Goal: Communication & Community: Answer question/provide support

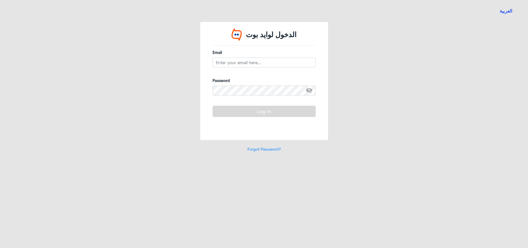
click at [333, 70] on div "الدخول لوايد بوت Email Password visibility_off Log In Forgot Password?" at bounding box center [263, 90] width 313 height 136
click at [256, 59] on input "email" at bounding box center [264, 62] width 103 height 10
type input "a"
click at [256, 60] on input "a_alnouwasir" at bounding box center [264, 62] width 103 height 10
type input "a_alnouwasir@dallah-hospital.com"
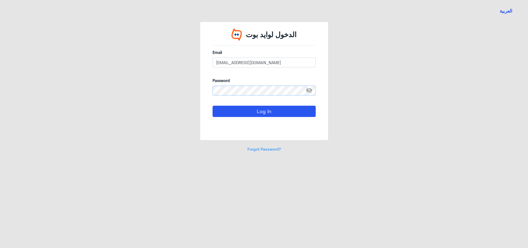
click at [213, 106] on button "Log In" at bounding box center [264, 111] width 103 height 11
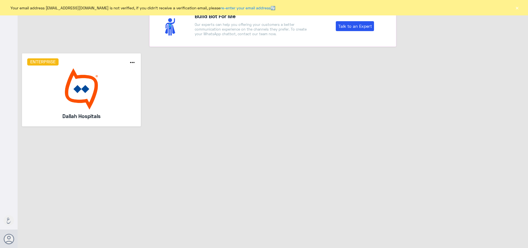
click at [84, 88] on img at bounding box center [81, 88] width 109 height 41
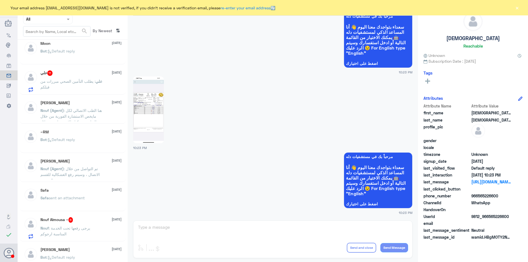
scroll to position [372, 0]
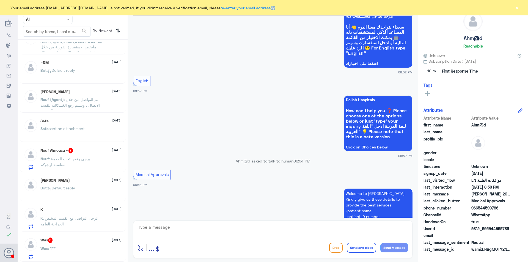
click at [516, 9] on button "×" at bounding box center [516, 7] width 5 height 5
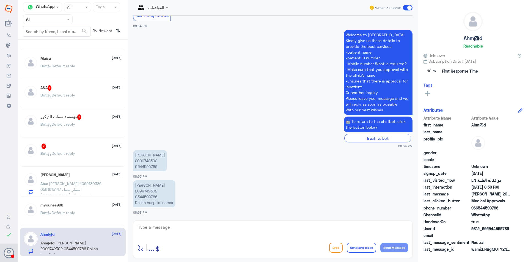
scroll to position [50, 0]
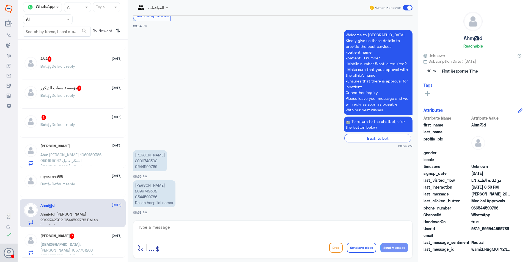
click at [152, 191] on p "Muhammad ahmad mushtaq 2099742302 0544599786 Dallah hospital namar" at bounding box center [154, 193] width 42 height 27
click at [146, 191] on p "Muhammad ahmad mushtaq 2099742302 0544599786 Dallah hospital namar" at bounding box center [154, 193] width 42 height 27
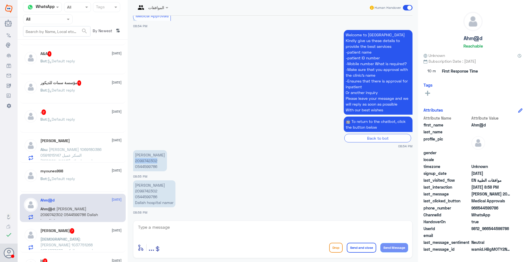
drag, startPoint x: 157, startPoint y: 161, endPoint x: 134, endPoint y: 161, distance: 22.8
click at [134, 161] on p "Muhammad ahmad mushtaq 2099742302 0544599786" at bounding box center [150, 160] width 34 height 21
copy p "2099742302"
click at [199, 228] on textarea at bounding box center [272, 230] width 271 height 13
type textarea "h"
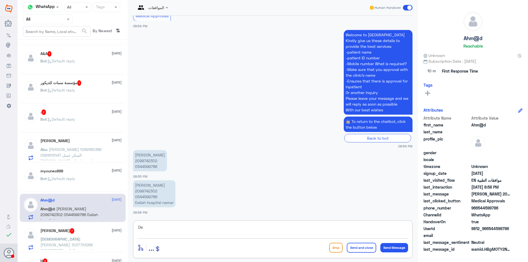
type textarea "D"
type textarea "H"
click at [183, 227] on textarea "Hello, Dear for Dallah namar kindly contact these numbers" at bounding box center [272, 230] width 271 height 13
click at [257, 226] on textarea "Hello, Dear for Dallah Namar kindly contact these numbers" at bounding box center [272, 230] width 271 height 13
paste textarea "0112995140 , 0546022896"
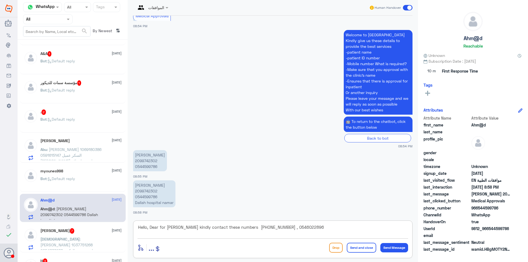
click at [253, 227] on textarea "Hello, Dear for Dallah Namar kindly contact these numbers 0112995140 , 05460228…" at bounding box center [272, 230] width 271 height 13
click at [310, 228] on textarea "Hello, Dear for Dallah Namar kindly contact these numbers (0112995140 , 0546022…" at bounding box center [272, 230] width 271 height 13
paste textarea "0112995140 , 0546022896"
type textarea "Hello, Dear for Dallah Namar kindly contact these numbers ( 0112995140 , 054602…"
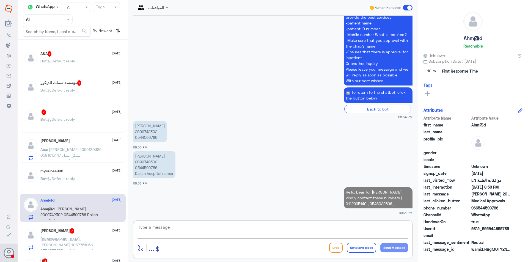
click at [318, 224] on textarea at bounding box center [272, 230] width 271 height 13
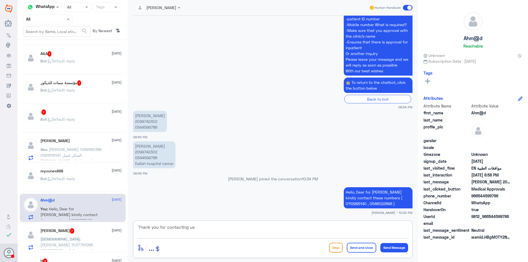
type textarea "Thank you for contacting us"
click at [363, 245] on button "Send and close" at bounding box center [361, 248] width 29 height 10
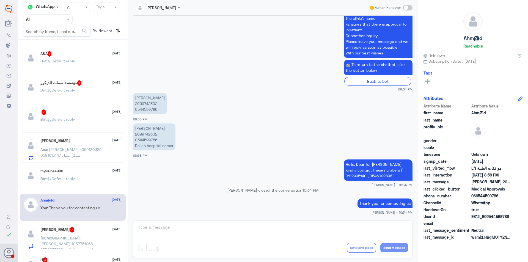
click at [73, 236] on span ": زينه محمد القحطاني 1037751268 0554333633 عيادة عن بعد الدكتور عامر الادوية ال…" at bounding box center [69, 255] width 59 height 39
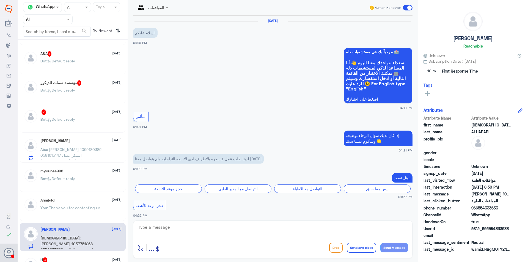
scroll to position [441, 0]
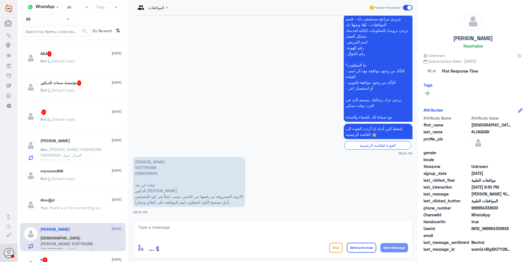
click at [151, 167] on p "زينه محمد القحطاني 1037751268 0554333633 عيادة عن بعد الدكتور عامر الادوية المص…" at bounding box center [189, 182] width 112 height 50
copy p "1037751268"
click at [218, 233] on textarea at bounding box center [272, 230] width 271 height 13
type textarea "h"
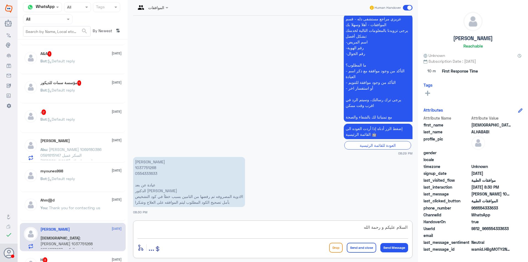
type textarea "السلام عليكم و رحمة الله"
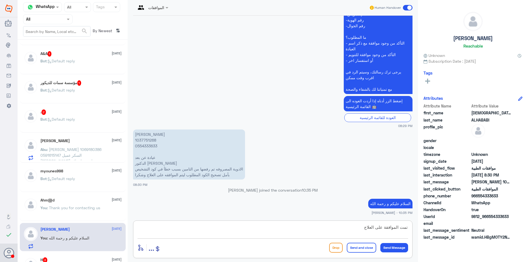
type textarea "تمت الموافقة على العلاج"
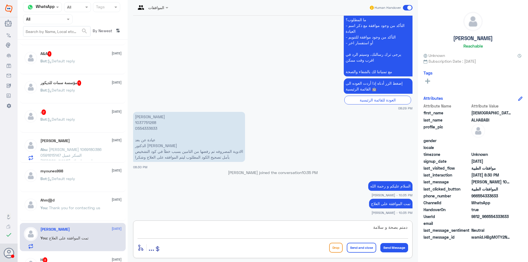
type textarea "دمتم بصحة و سلامة"
click at [363, 247] on button "Send and close" at bounding box center [361, 248] width 29 height 10
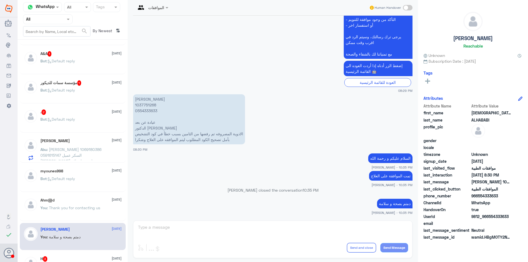
click at [64, 203] on div "Ahm@d 30 August You : Thank you for contacting us" at bounding box center [80, 208] width 81 height 21
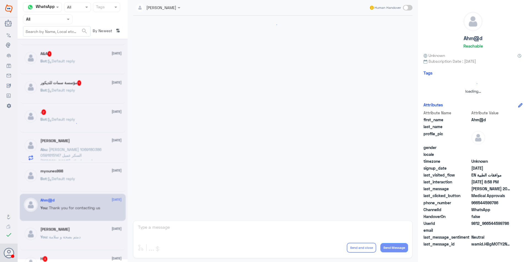
scroll to position [261, 0]
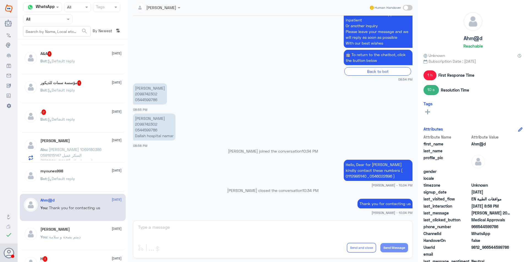
click at [74, 179] on span ": Default reply" at bounding box center [61, 178] width 28 height 5
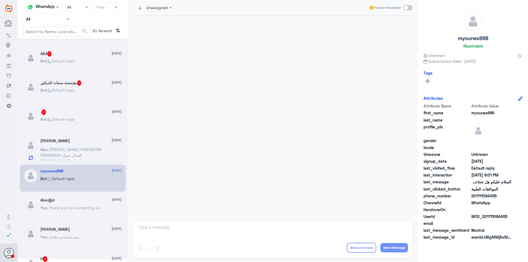
scroll to position [325, 0]
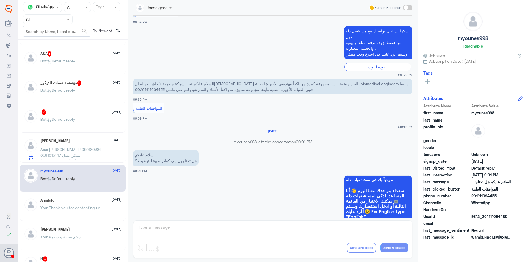
click at [90, 153] on span ": محمد الغامدي 1069180386 0591615147 السكر عميل ميدغلف لقد تم استلام طلبكم رقم …" at bounding box center [70, 166] width 61 height 39
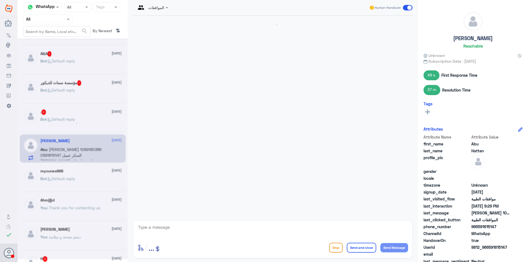
scroll to position [524, 0]
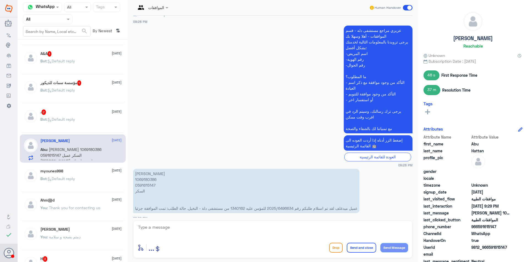
click at [58, 20] on div at bounding box center [47, 19] width 49 height 6
click at [53, 65] on div "Your Team" at bounding box center [47, 68] width 49 height 13
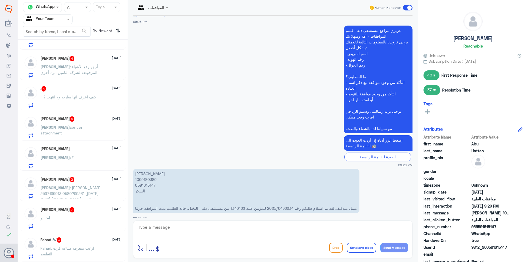
scroll to position [385, 0]
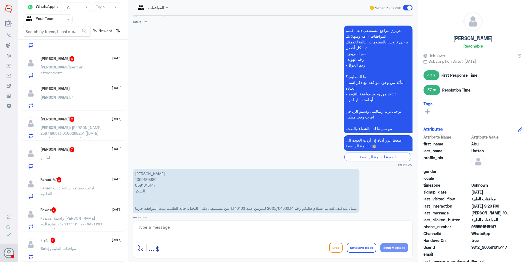
click at [75, 243] on div "شهـد . 2 30 August" at bounding box center [80, 240] width 81 height 5
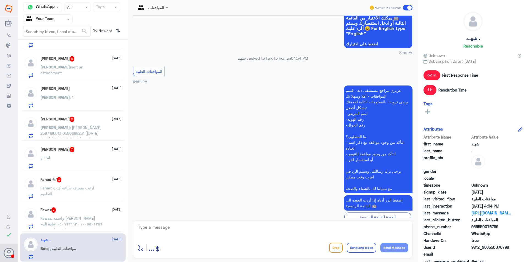
scroll to position [556, 0]
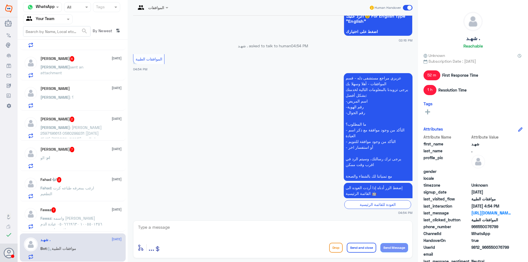
click at [68, 217] on span ": واسمه سعيد المطيري ١٠٠٥٥٠١٣٥٦ ٠٥٠٦٦٦٩٦٣٠ عيادة الدم موافقه على مختبر" at bounding box center [71, 224] width 62 height 16
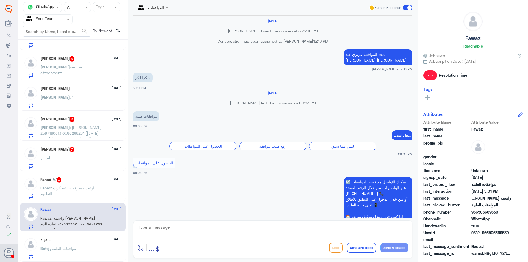
scroll to position [520, 0]
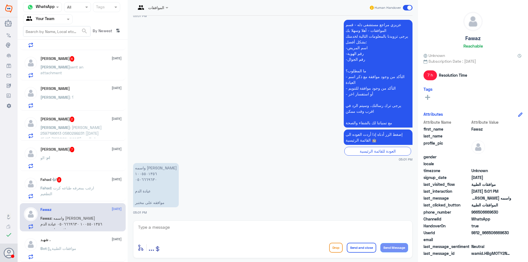
click at [177, 247] on div "enter flow name ... Drop Send and close Send Message" at bounding box center [272, 247] width 271 height 12
click at [214, 224] on textarea at bounding box center [272, 230] width 271 height 13
click at [176, 225] on textarea at bounding box center [272, 230] width 271 height 13
type textarea "h"
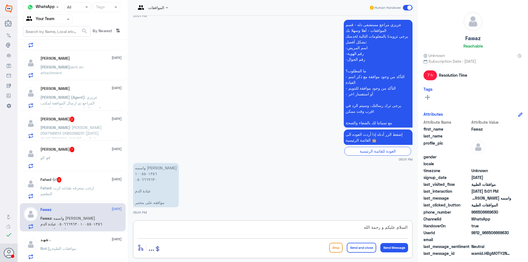
type textarea "السلام عليكم و رحمة الله"
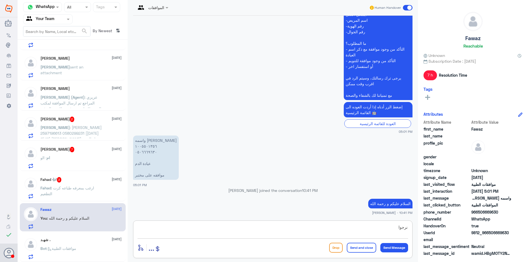
scroll to position [1358, 0]
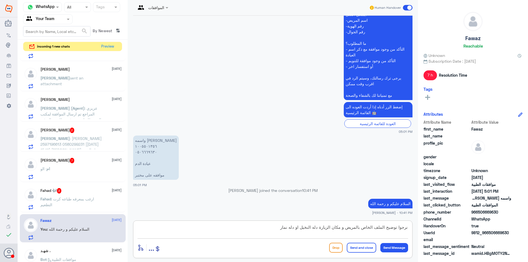
type textarea "نرجوا توضيح الملف الخاص بالمريض و مكان الزيارة دله النخيل او دله نمار"
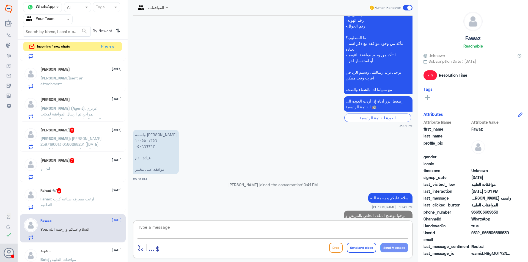
scroll to position [1381, 0]
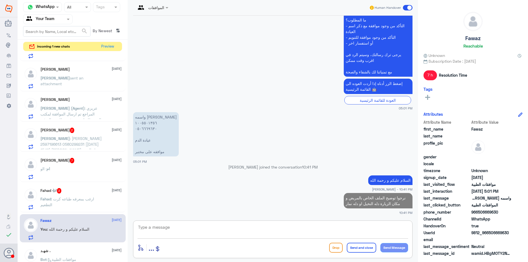
type textarea "د"
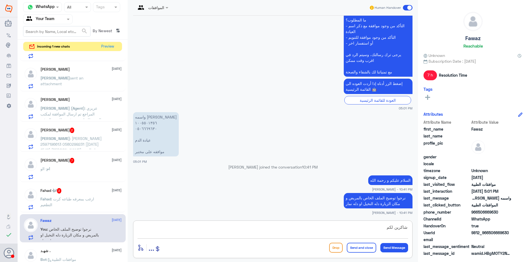
type textarea "شاكرين لكم"
click at [357, 247] on button "Send and close" at bounding box center [361, 248] width 29 height 10
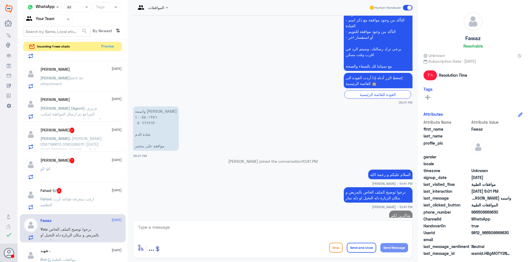
scroll to position [1399, 0]
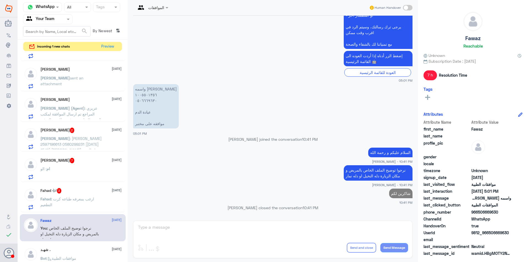
click at [80, 199] on span ": ارغب بمعرفه طباعه كرت التطعيم" at bounding box center [67, 202] width 54 height 10
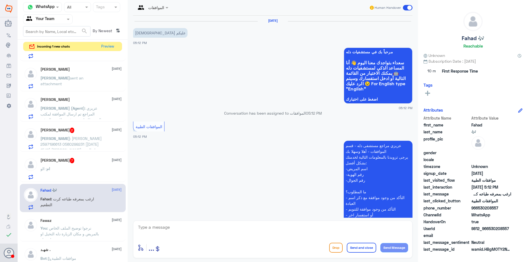
scroll to position [86, 0]
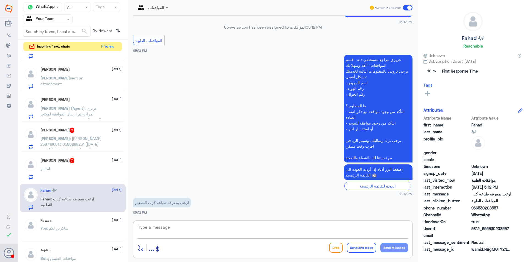
click at [179, 225] on textarea at bounding box center [272, 230] width 271 height 13
type textarea "ارجوا التواصل مع قسم التقارير"
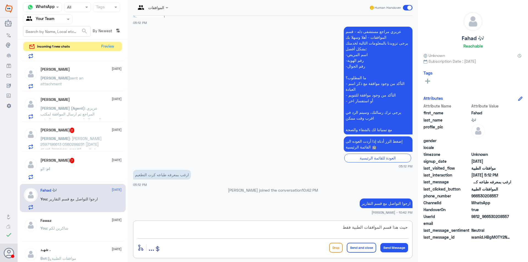
type textarea "حيث هذا قسم الموافقات الطبية فقط"
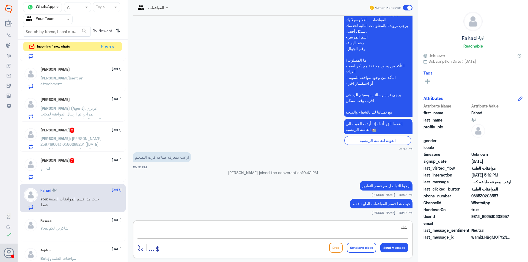
type textarea "ش"
type textarea "دمتم بصحة و عافية"
click at [361, 245] on button "Send and close" at bounding box center [361, 248] width 29 height 10
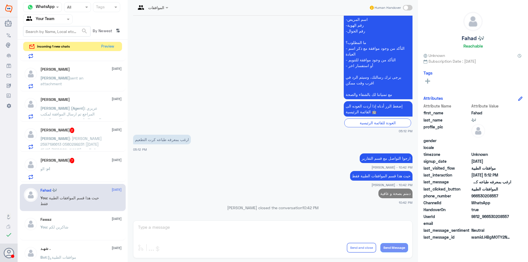
click at [71, 162] on div "ام حاتم 7 30 August" at bounding box center [80, 160] width 81 height 5
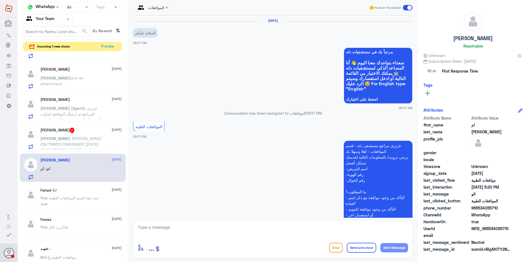
scroll to position [161, 0]
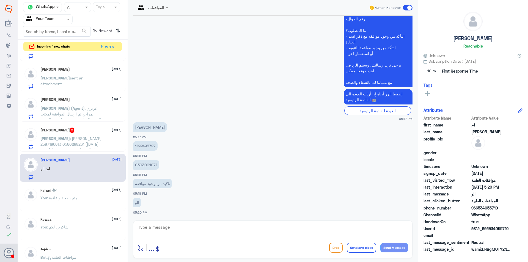
click at [148, 146] on p "1192495727" at bounding box center [145, 146] width 24 height 10
copy p "1192495727"
click at [192, 228] on textarea at bounding box center [272, 230] width 271 height 13
type textarea "السلام عليكم و رحمة الله"
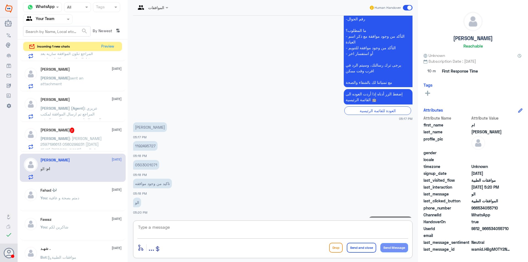
scroll to position [179, 0]
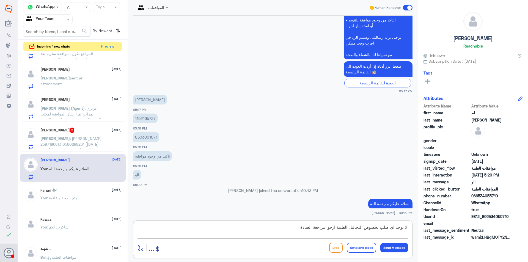
type textarea "لا يوجد اي طلب بخصوص التحاليل الطبية ارجوا مراجعة العيادة"
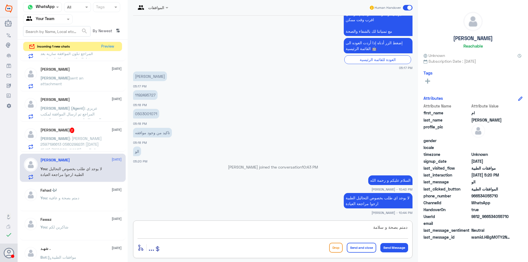
type textarea "دمتم بصحة و سلامة"
click at [360, 244] on button "Send and close" at bounding box center [361, 248] width 29 height 10
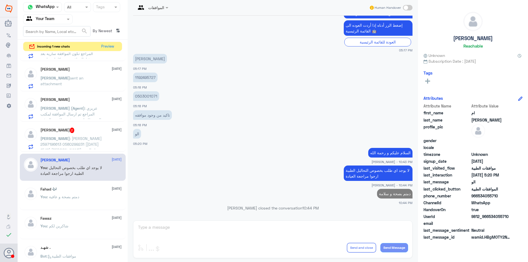
click at [63, 138] on span ": جون عادل سيدهم 2597196613 0580299231 [30/08, 15:12] John: مساء الخير يوجد بعض…" at bounding box center [70, 190] width 61 height 109
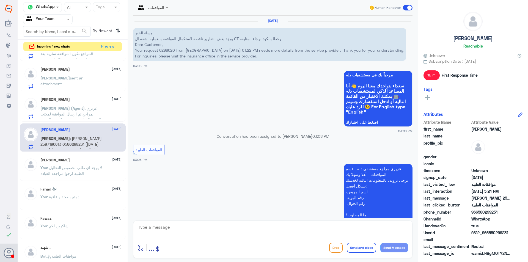
scroll to position [541, 0]
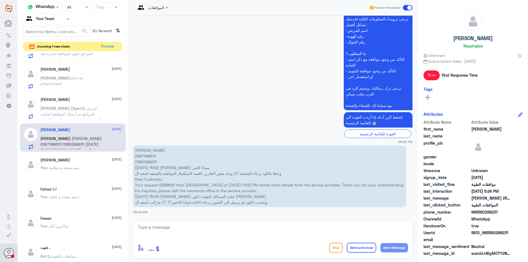
click at [147, 156] on p "جون عادل سيدهم 2597196613 0580299231 [30/08, 15:12] John: مساء الخير يوجد بعض ا…" at bounding box center [269, 176] width 273 height 62
copy p "2597196613"
click at [70, 165] on span ": دمتم بصحة و سلامة" at bounding box center [64, 167] width 34 height 5
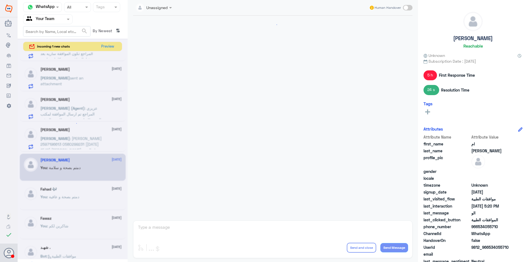
scroll to position [240, 0]
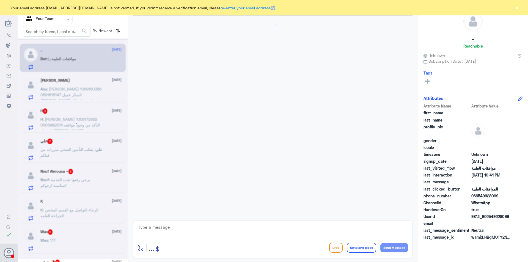
scroll to position [318, 0]
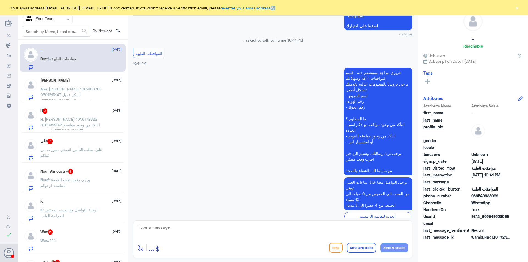
click at [83, 153] on p "علي : يطلب التأمين الصحي مبررات من قبلكم" at bounding box center [71, 154] width 62 height 14
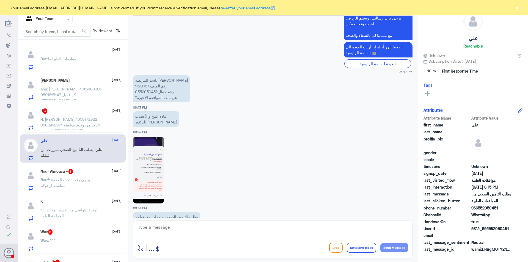
scroll to position [545, 0]
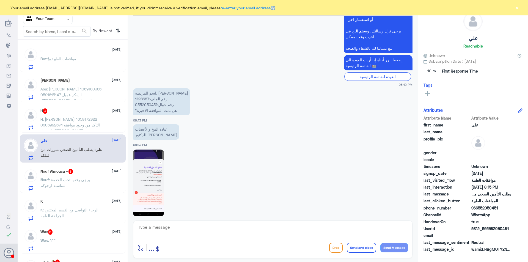
click at [146, 97] on p "اسم المريضه: [PERSON_NAME] رقم الملف:1128687 رقم جوال:0552050451 هل تمت الموافق…" at bounding box center [161, 101] width 57 height 27
copy p "1128687"
click at [151, 184] on img at bounding box center [148, 183] width 31 height 67
copy p "1128687"
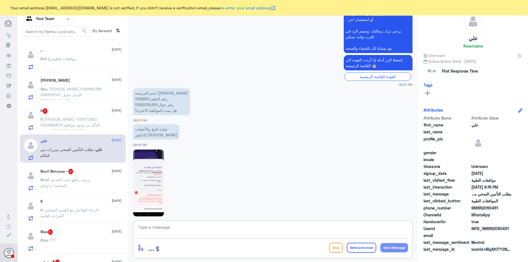
click at [193, 227] on textarea at bounding box center [272, 230] width 271 height 13
type textarea "h"
type textarea "السلام عليكم و رحمة الله"
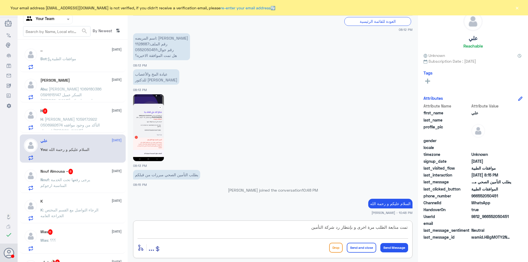
type textarea "تمت متابعة الطلب مرة اخرى و بإنتظار رد شركة التأمين"
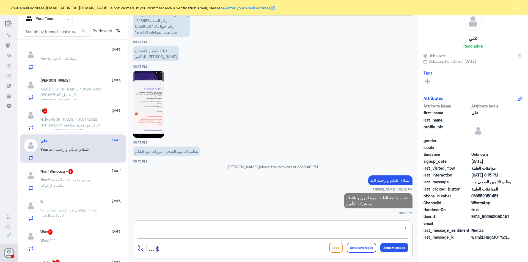
type textarea "ا"
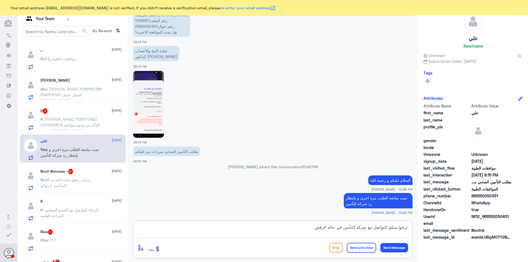
type textarea "نرجوا منكم التواصل مع شركة التأمين في حالة الرفض"
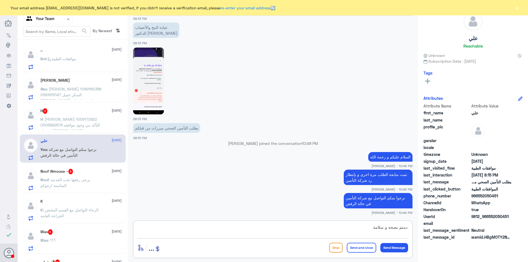
type textarea "دمتم بصحة و سلامة"
click at [356, 249] on button "Send and close" at bounding box center [361, 248] width 29 height 10
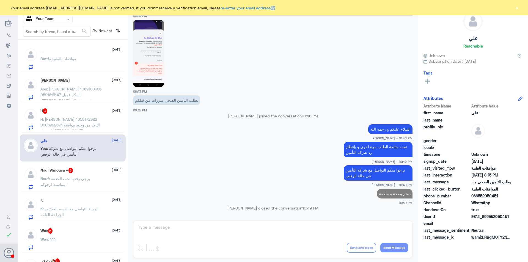
click at [76, 180] on span ": يرجى رفعها تحت الخدمة المناسبة ارجوكم" at bounding box center [65, 181] width 50 height 10
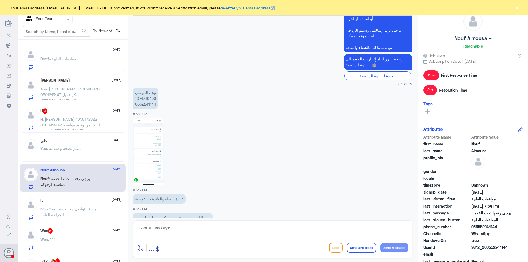
scroll to position [354, 0]
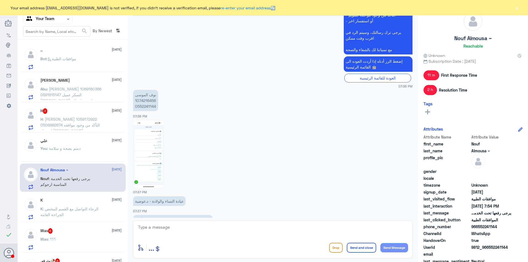
click at [82, 117] on span ": هيفاء سالم الجلعود 1059172922 0506992674 التأكد من وجود موافقه ل هيفاء الجلعود" at bounding box center [69, 125] width 59 height 16
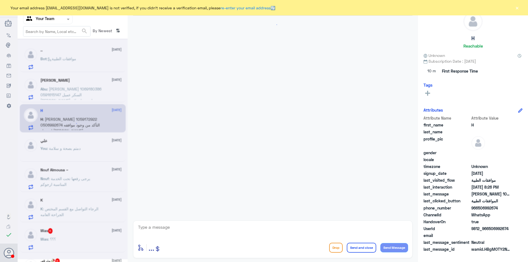
scroll to position [103, 0]
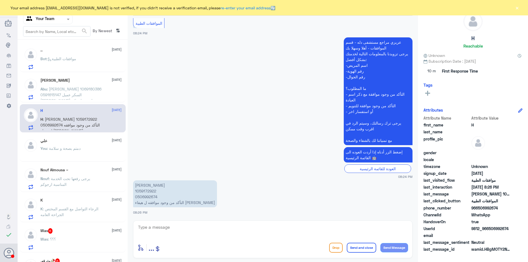
click at [148, 190] on p "هيفاء سالم الجلعود 1059172922 0506992674 التأكد من وجود موافقه ل هيفاء الجلعود" at bounding box center [175, 193] width 84 height 27
copy p "1059172922"
click at [147, 224] on textarea at bounding box center [272, 230] width 271 height 13
type textarea "ا"
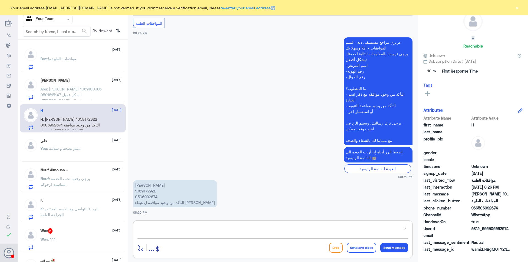
type textarea "ا"
type textarea "السللام عليكم و رحمة الله"
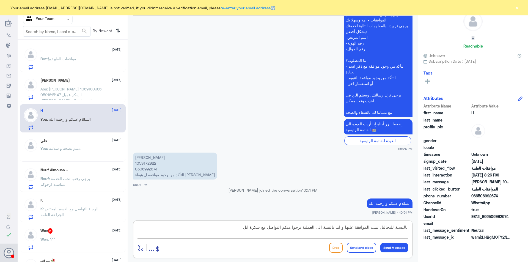
type textarea "بالنسبة للتحاليل تمت الموافقة عليها و اما بالنسة الى العملية نرجوا منكم التواصل…"
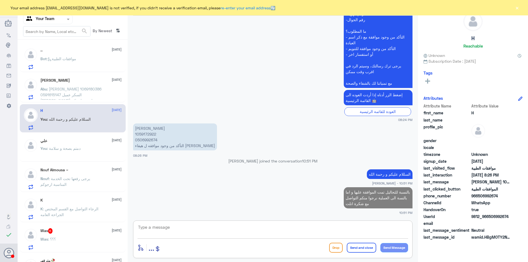
type textarea "أ"
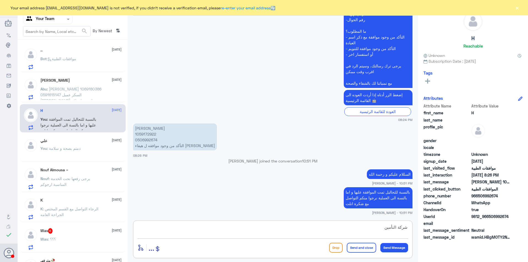
type textarea "شركة التأمين"
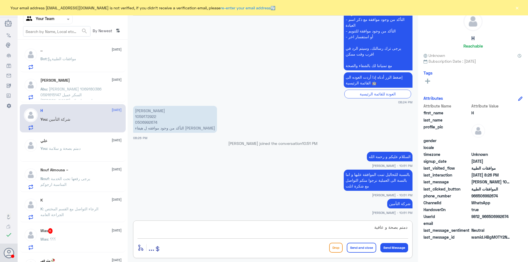
type textarea "دمتم بصحة و عافية"
click at [356, 250] on button "Send and close" at bounding box center [361, 248] width 29 height 10
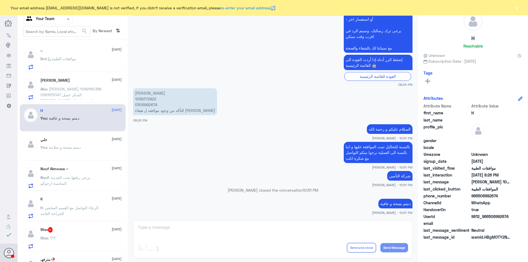
click at [58, 88] on span ": محمد الغامدي 1069180386 0591615147 السكر عميل ميدغلف لقد تم استلام طلبكم رقم …" at bounding box center [70, 106] width 61 height 39
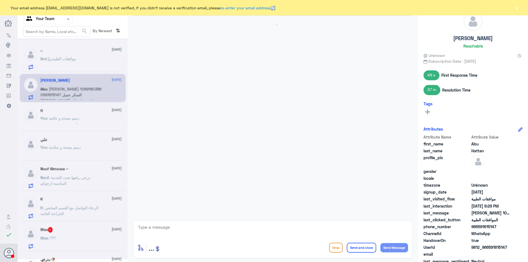
scroll to position [524, 0]
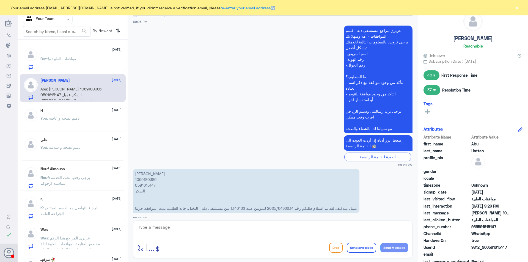
click at [146, 173] on p "محمد الغامدي 1069180386 0591615147 السكر عميل ميدغلف لقد تم استلام طلبكم رقم 20…" at bounding box center [246, 191] width 226 height 44
copy p "1069180386"
click at [172, 230] on textarea at bounding box center [272, 230] width 271 height 13
type textarea "h"
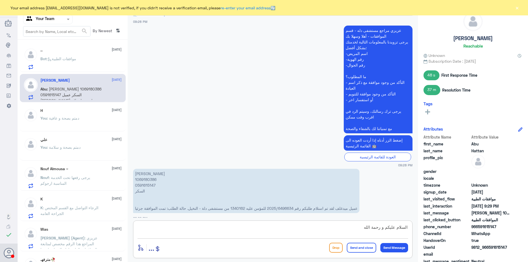
type textarea "السلام عليكم و رحمة الله"
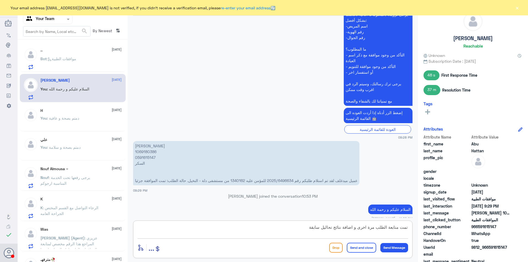
type textarea "تمت متابعة الطلب مرة اخرى و اضافة نتائج تحاليل سابقة"
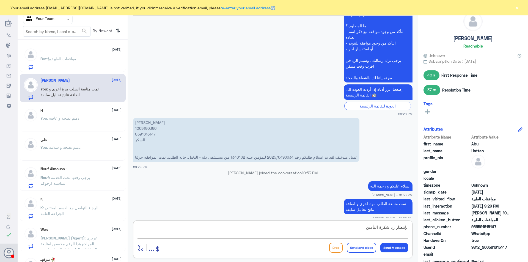
type textarea "بإنتظار رد شكرة التأمين"
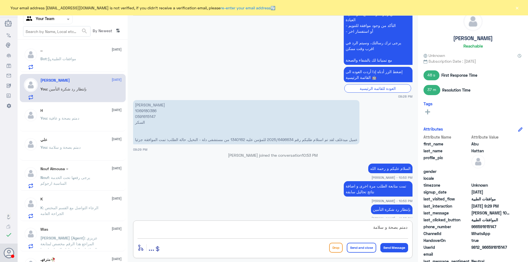
type textarea "دمتم بصحة و سلامة"
click at [358, 249] on button "Send and close" at bounding box center [361, 248] width 29 height 10
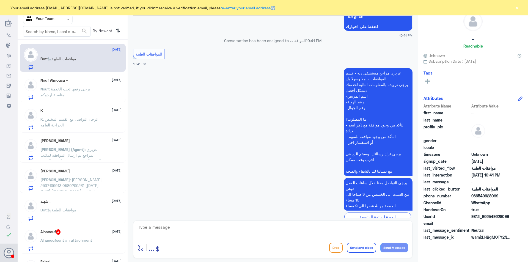
scroll to position [318, 0]
click at [68, 119] on span ": الرجاء التواصل مع القسم المختص الجراحة العامه" at bounding box center [69, 122] width 58 height 10
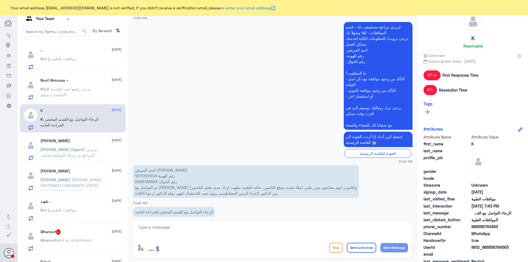
scroll to position [492, 0]
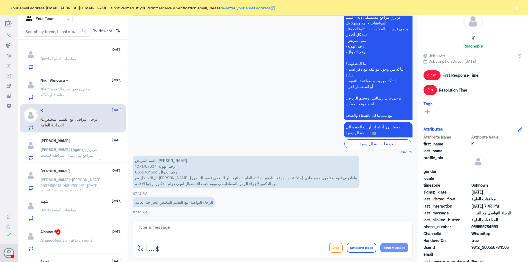
click at [147, 166] on p "اسم المريض: خالد السلمان رقم الهوية: 1071767304 رقم الجوال: 0556784563 تم التوا…" at bounding box center [246, 172] width 226 height 33
copy p "1071767304"
click at [147, 228] on textarea at bounding box center [272, 230] width 271 height 13
type textarea "السلام عليكم و رحمة الله"
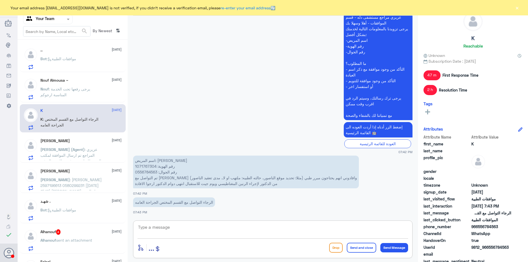
scroll to position [509, 0]
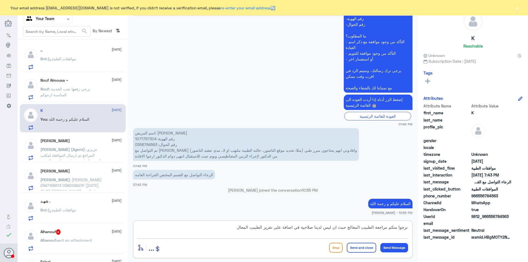
type textarea "نرجوا منكم مراجعة الطبيب المعالج حيث ان ليس لدينا صلاحية في اضافة على تقرير الط…"
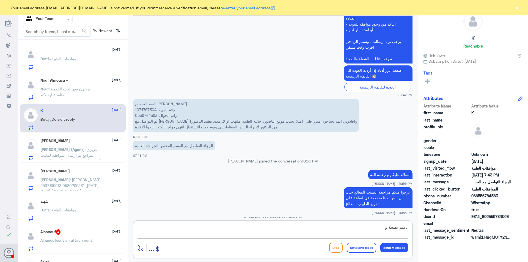
scroll to position [632, 0]
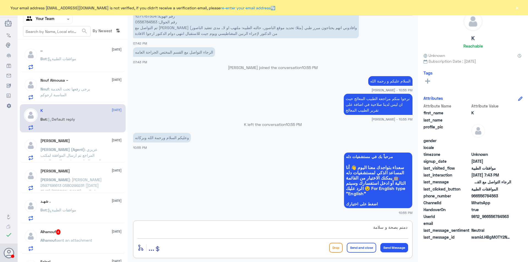
type textarea "دمتم بصحة و سلامة"
click at [357, 248] on button "Send and close" at bounding box center [361, 248] width 29 height 10
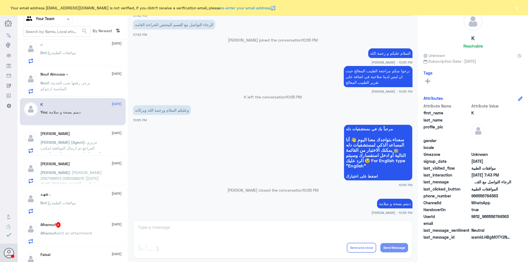
scroll to position [0, 0]
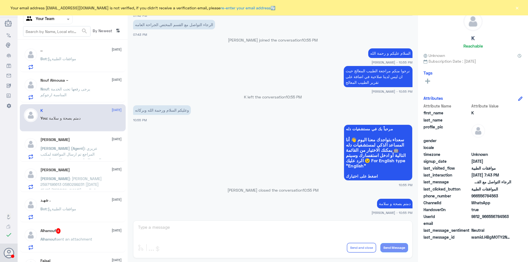
click at [77, 181] on span ": [PERSON_NAME] 2597196613 0580299231 [[DATE] 15:12] [PERSON_NAME]: مساء الخير …" at bounding box center [70, 230] width 61 height 109
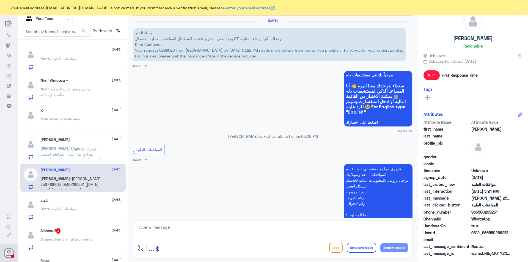
scroll to position [541, 0]
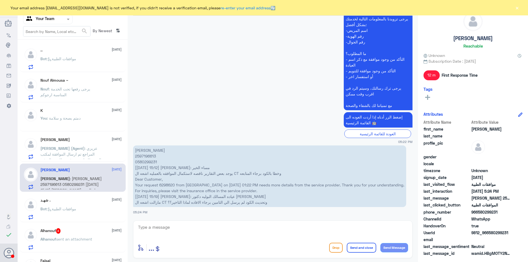
click at [143, 159] on p "جون عادل سيدهم 2597196613 0580299231 [30/08, 15:12] John: مساء الخير يوجد بعض ا…" at bounding box center [269, 176] width 273 height 62
click at [145, 156] on p "جون عادل سيدهم 2597196613 0580299231 [30/08, 15:12] John: مساء الخير يوجد بعض ا…" at bounding box center [269, 176] width 273 height 62
copy p "2597196613"
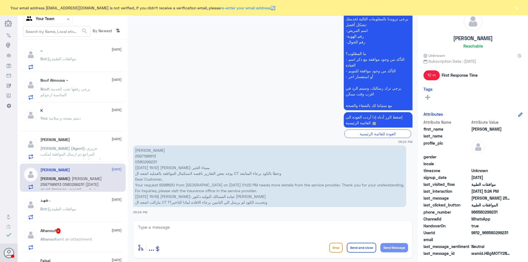
click at [192, 225] on textarea at bounding box center [272, 230] width 271 height 13
type textarea "السلام عليكم و رحمة الله"
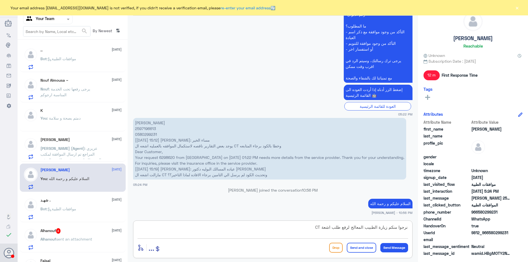
type textarea "نرجوا منكم زيارة الطبيب المعالج لرفع طلب اشعة CT"
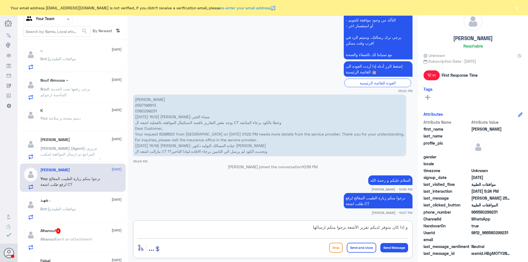
type textarea "و اذا كان متوفر لديكم تقرير الأشعة نرجوا منكم ارسالها"
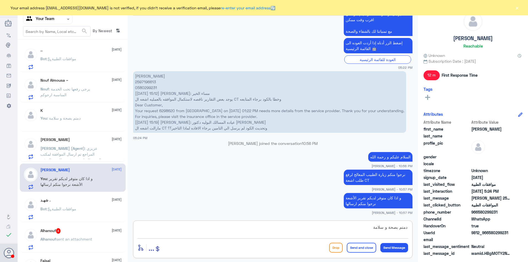
type textarea "دمتم بصحة و سلامة"
click at [360, 248] on button "Send and close" at bounding box center [361, 248] width 29 height 10
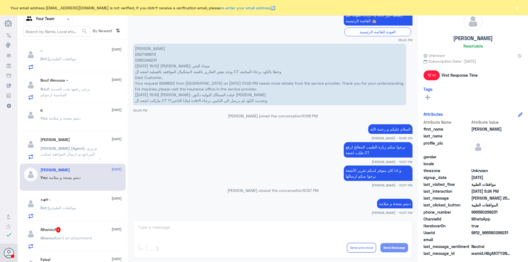
scroll to position [110, 0]
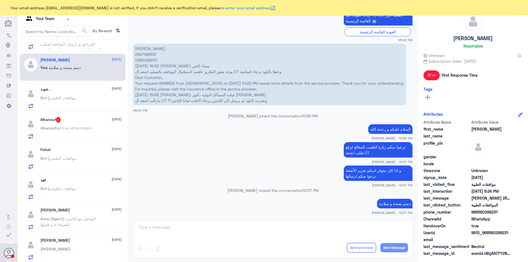
click at [69, 125] on p "Alhanouf sent an attachment" at bounding box center [66, 132] width 52 height 14
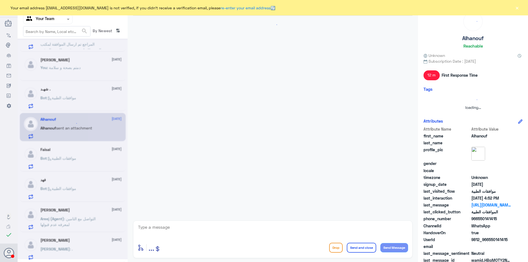
scroll to position [137, 0]
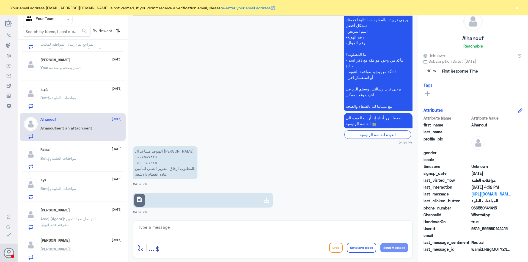
click at [190, 224] on textarea at bounding box center [272, 230] width 271 height 13
type textarea "السلام عليكم و رحمة الله"
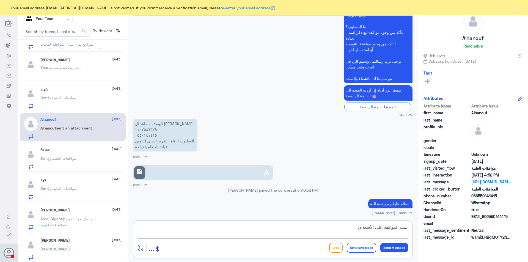
type textarea "تمت الموافقة على الأشعة"
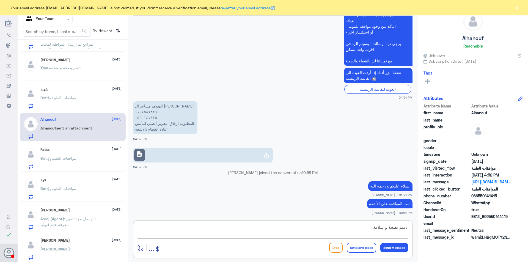
type textarea "دمتم بصحة و سلامة"
click at [366, 247] on button "Send and close" at bounding box center [361, 248] width 29 height 10
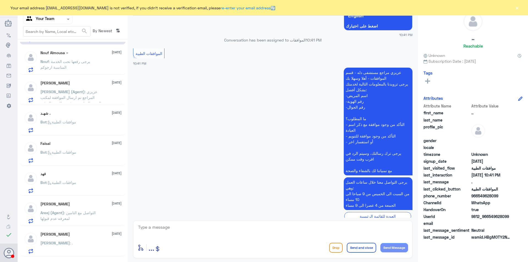
scroll to position [52, 0]
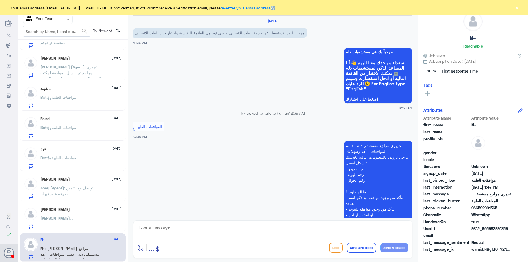
scroll to position [443, 0]
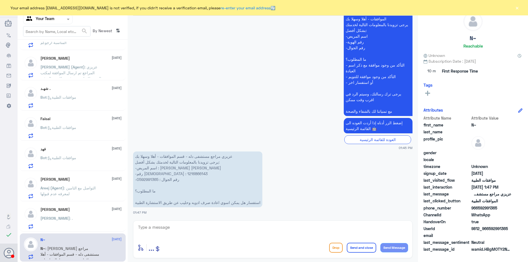
click at [70, 214] on div "Sara Alghannam 30 August Sara : ." at bounding box center [80, 218] width 81 height 22
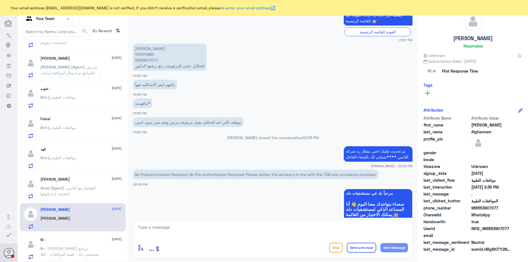
scroll to position [131, 0]
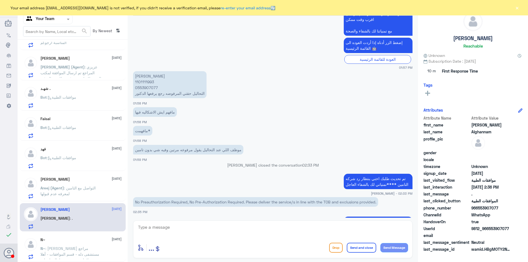
click at [145, 82] on p "ساره الغنام 1101111993 0553907077 التحاليل حقتي المرفوضه رجع يرفعها الدكتور" at bounding box center [169, 84] width 73 height 27
copy p "1101111993"
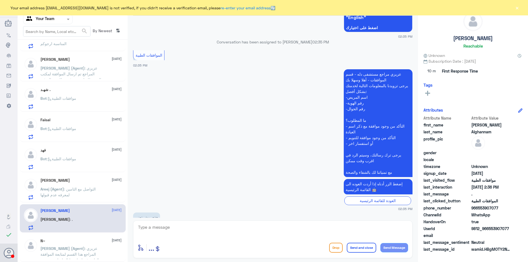
scroll to position [488, 0]
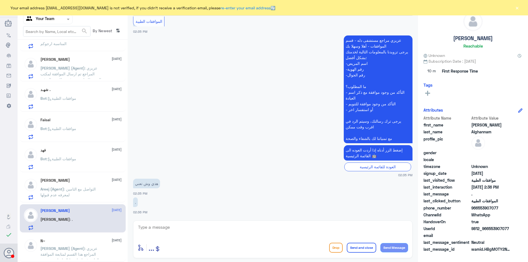
click at [189, 227] on textarea at bounding box center [272, 230] width 271 height 13
type textarea "ت"
type textarea "ا"
type textarea "السلام عليكم و رحمة الله"
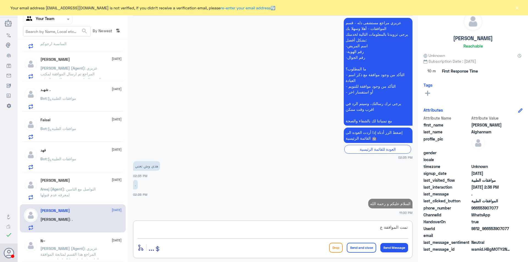
scroll to position [504, 0]
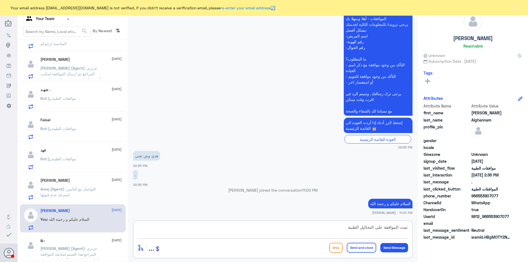
type textarea "تمت الموافقة على التحاليل الطبية"
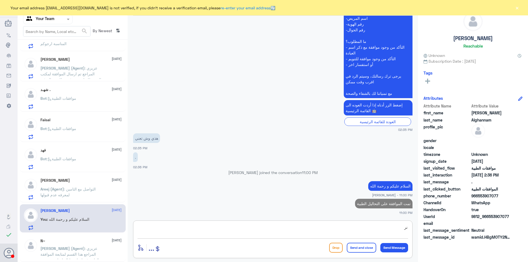
type textarea "ن"
type textarea "دمتم بصحة و سلامة"
click at [361, 254] on div "دمتم بصحة و سلامة enter flow name ... Drop Send and close Send Message" at bounding box center [272, 239] width 279 height 38
click at [361, 250] on button "Send and close" at bounding box center [361, 248] width 29 height 10
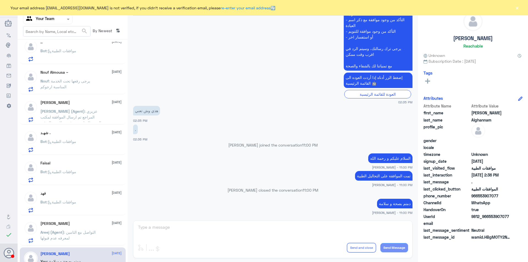
scroll to position [0, 0]
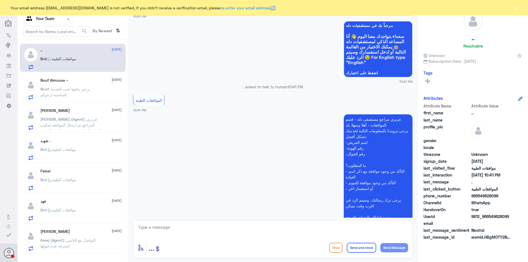
scroll to position [318, 0]
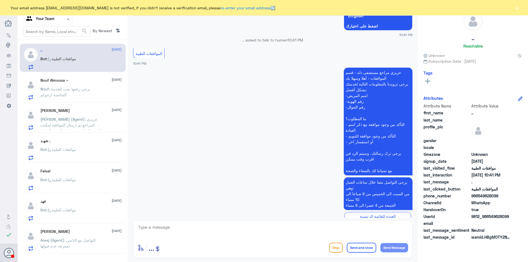
click at [77, 201] on div "فهد [DATE]" at bounding box center [80, 201] width 81 height 5
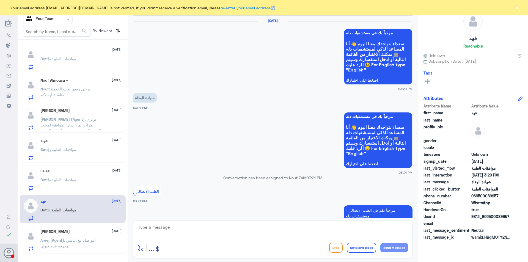
scroll to position [420, 0]
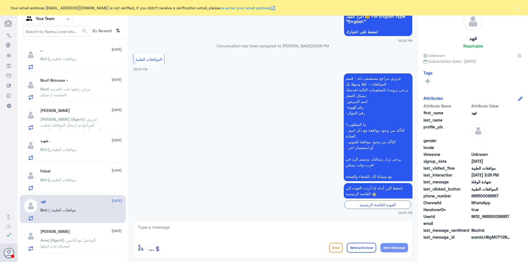
click at [204, 229] on textarea at bounding box center [272, 230] width 271 height 13
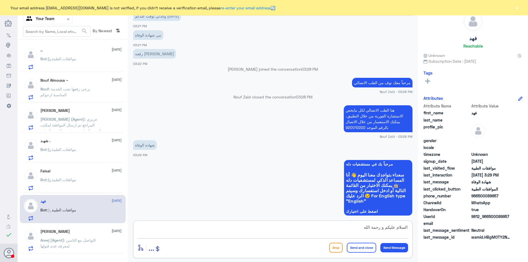
scroll to position [200, 0]
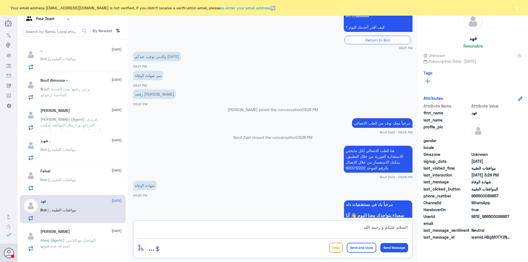
type textarea "السلام عليكم و رحمة الله"
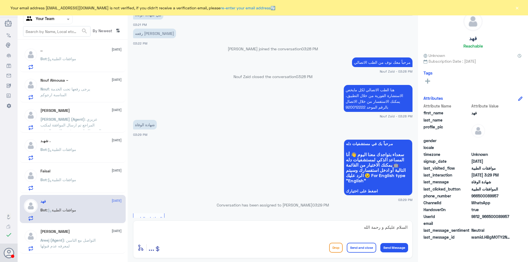
scroll to position [420, 0]
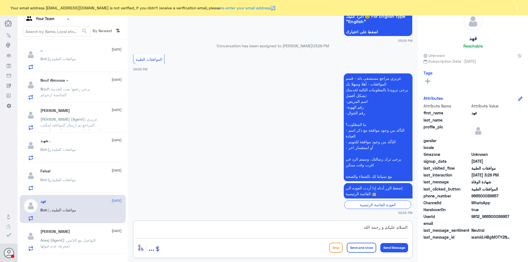
click at [285, 226] on textarea "السلام عليكم و رحمة الله" at bounding box center [272, 230] width 271 height 13
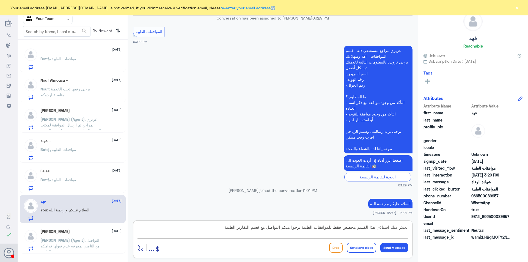
type textarea "نعتذر منك استاذي هذا القسم مخصص فقط للموافقات الطبية نرجوا منكم التواصل مع قسم …"
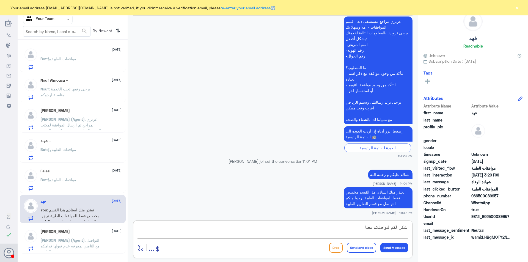
type textarea "شكرا لكم لتواصلكم معنا"
click at [356, 244] on button "Send and close" at bounding box center [361, 248] width 29 height 10
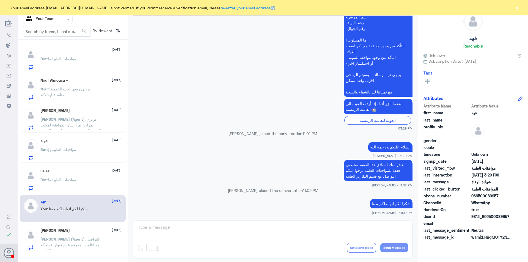
click at [61, 175] on div "Faisal [DATE] Bot : موافقات الطبية" at bounding box center [80, 180] width 81 height 22
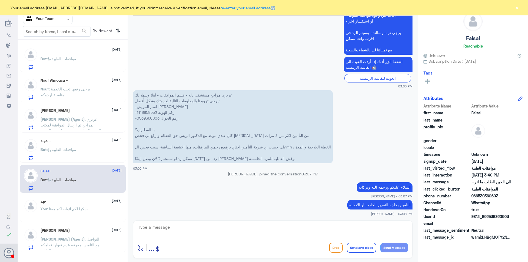
scroll to position [507, 0]
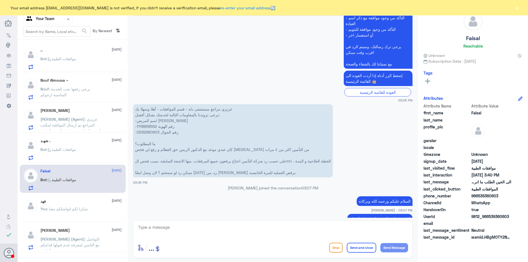
click at [151, 125] on p "عزيزي مراجع مستشفى دله - قسم الموافقات - أهلا وسهلا بك يرجى تزويدنا بالمعلومات …" at bounding box center [233, 140] width 200 height 73
copy p "1118858552"
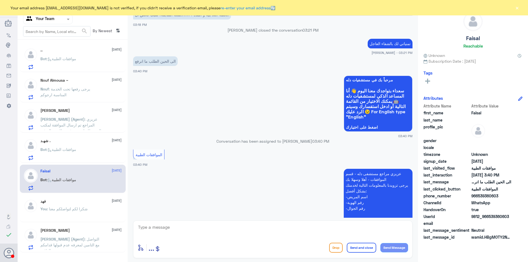
scroll to position [1267, 0]
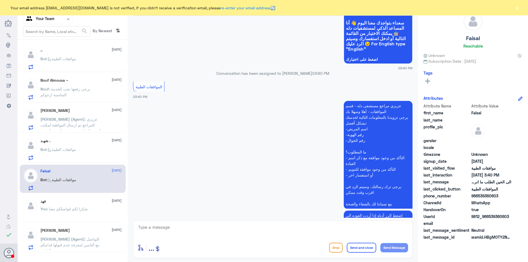
click at [194, 230] on textarea at bounding box center [272, 230] width 271 height 13
type textarea "السلام عليكم و رحمة الله"
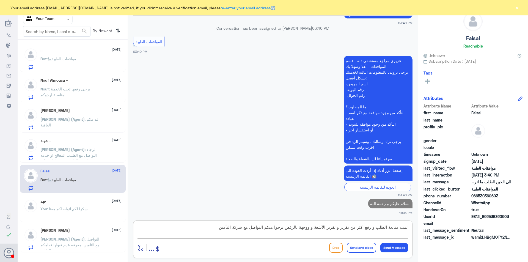
type textarea "تمت متابعة الطلب و رفع اكثر من تقرير و تقرير الأشعة و ووجهة بالرفض نرجوا منكم ا…"
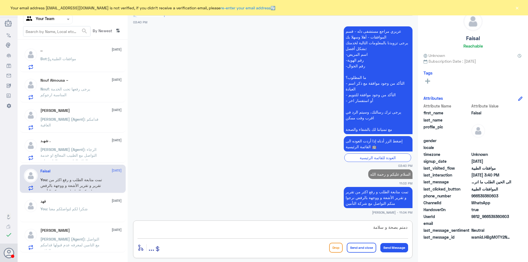
type textarea "دمتم بصحة و سلامة"
click at [355, 247] on button "Send and close" at bounding box center [361, 248] width 29 height 10
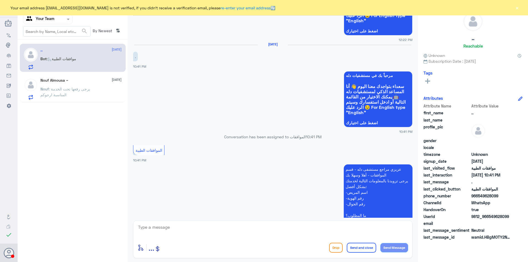
scroll to position [208, 0]
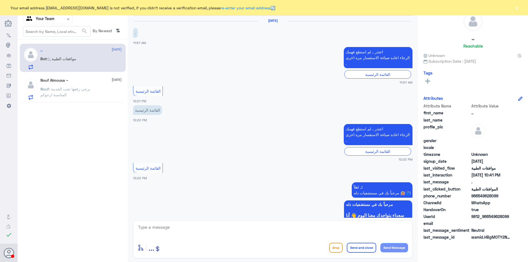
drag, startPoint x: 256, startPoint y: 137, endPoint x: 258, endPoint y: 140, distance: 3.3
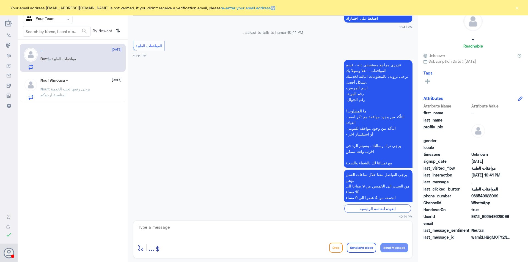
scroll to position [327, 0]
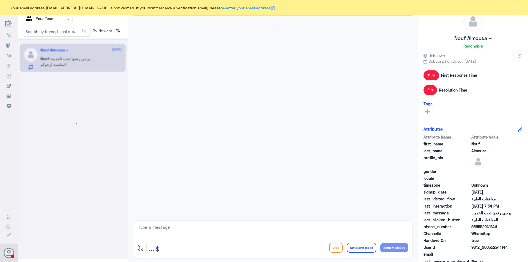
scroll to position [409, 0]
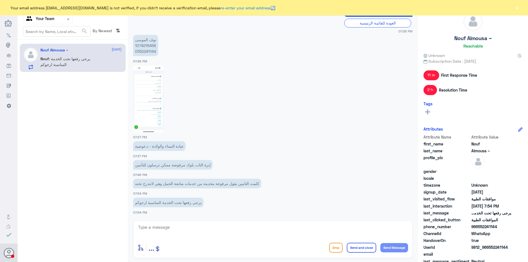
click at [519, 8] on button "×" at bounding box center [516, 7] width 5 height 5
